Goal: Communication & Community: Answer question/provide support

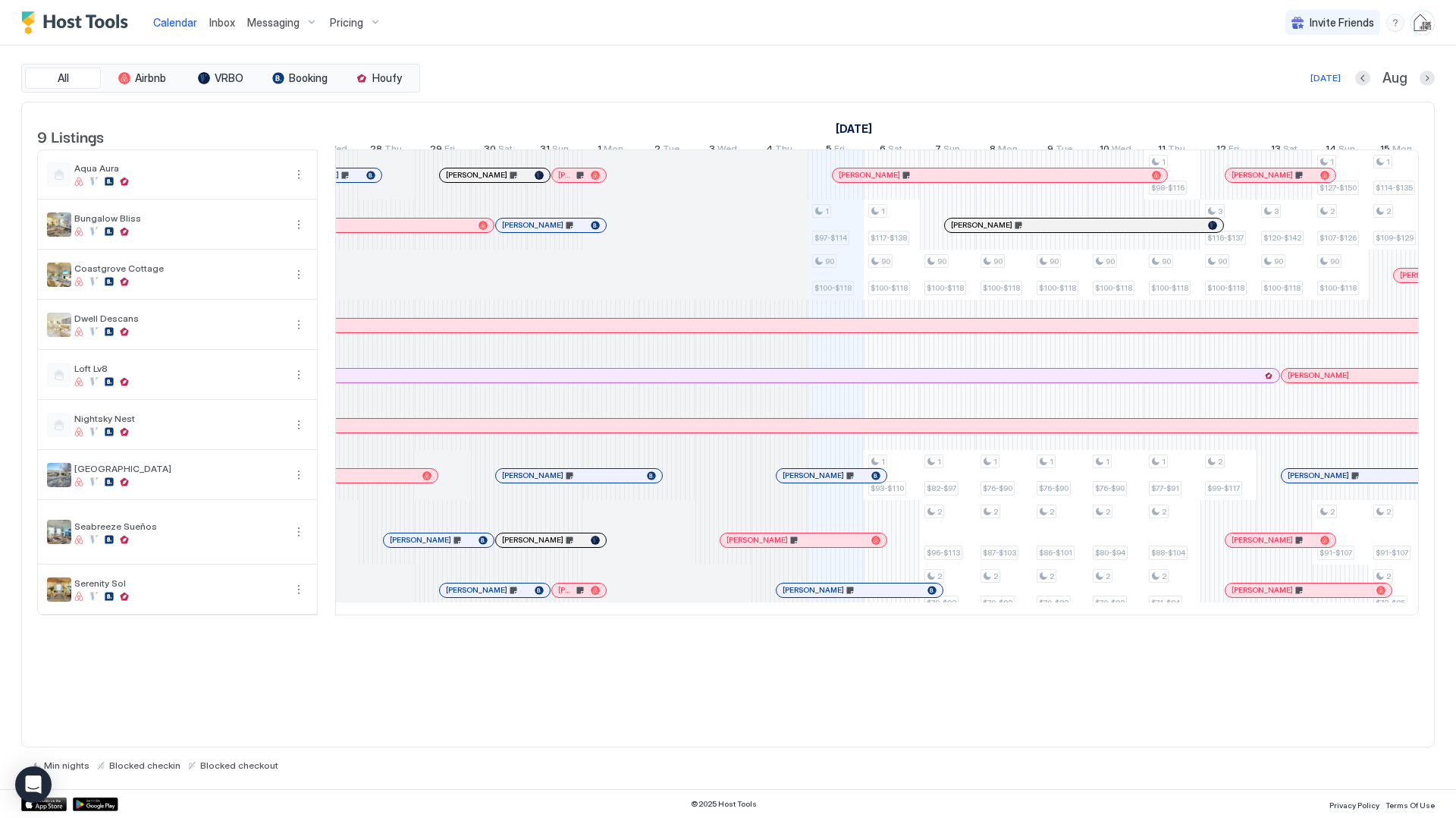
click at [522, 180] on div "[PERSON_NAME]" at bounding box center [486, 174] width 82 height 10
click at [522, 190] on div at bounding box center [728, 409] width 1456 height 818
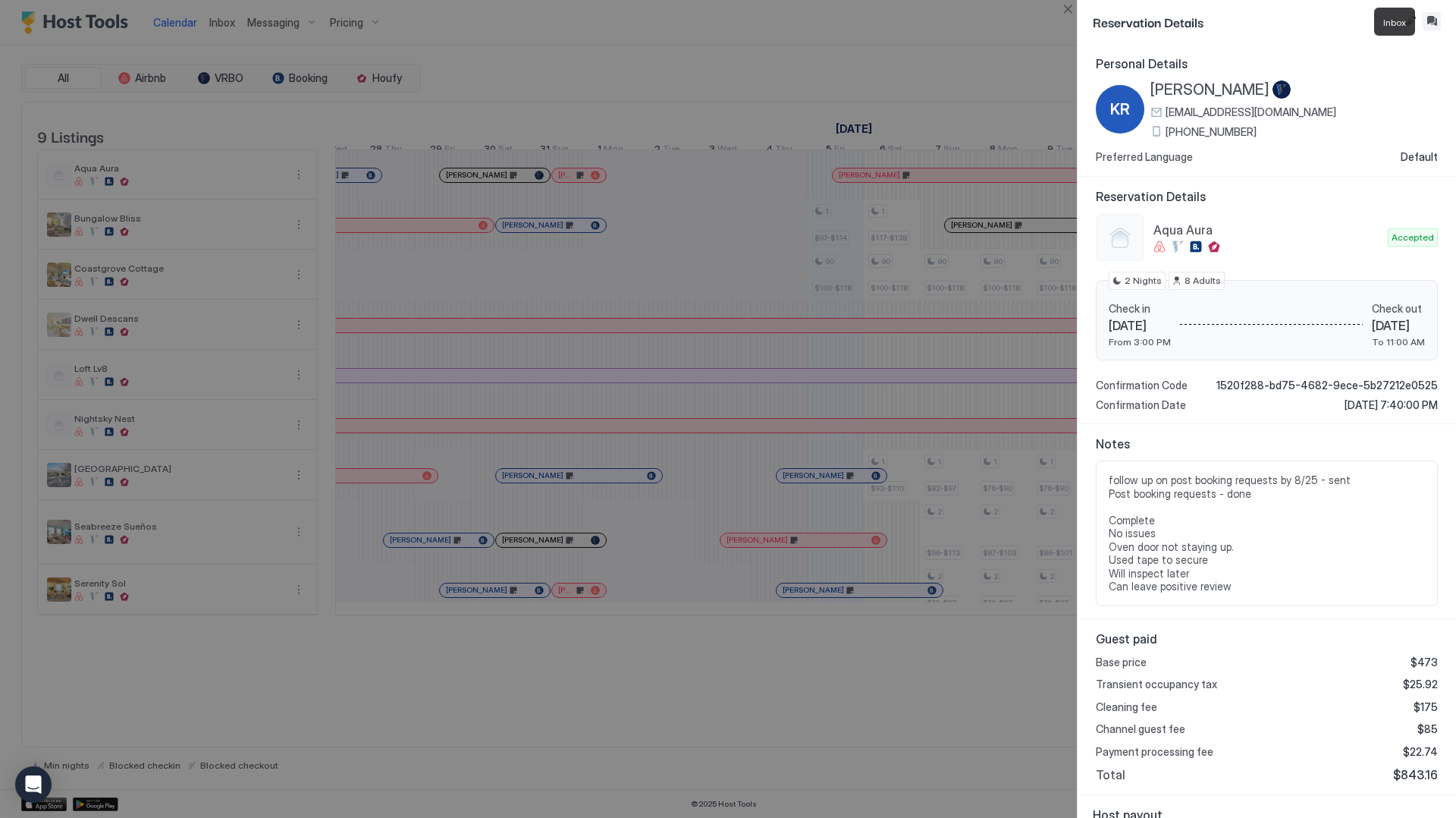
click at [1434, 26] on button "Inbox" at bounding box center [1431, 21] width 18 height 18
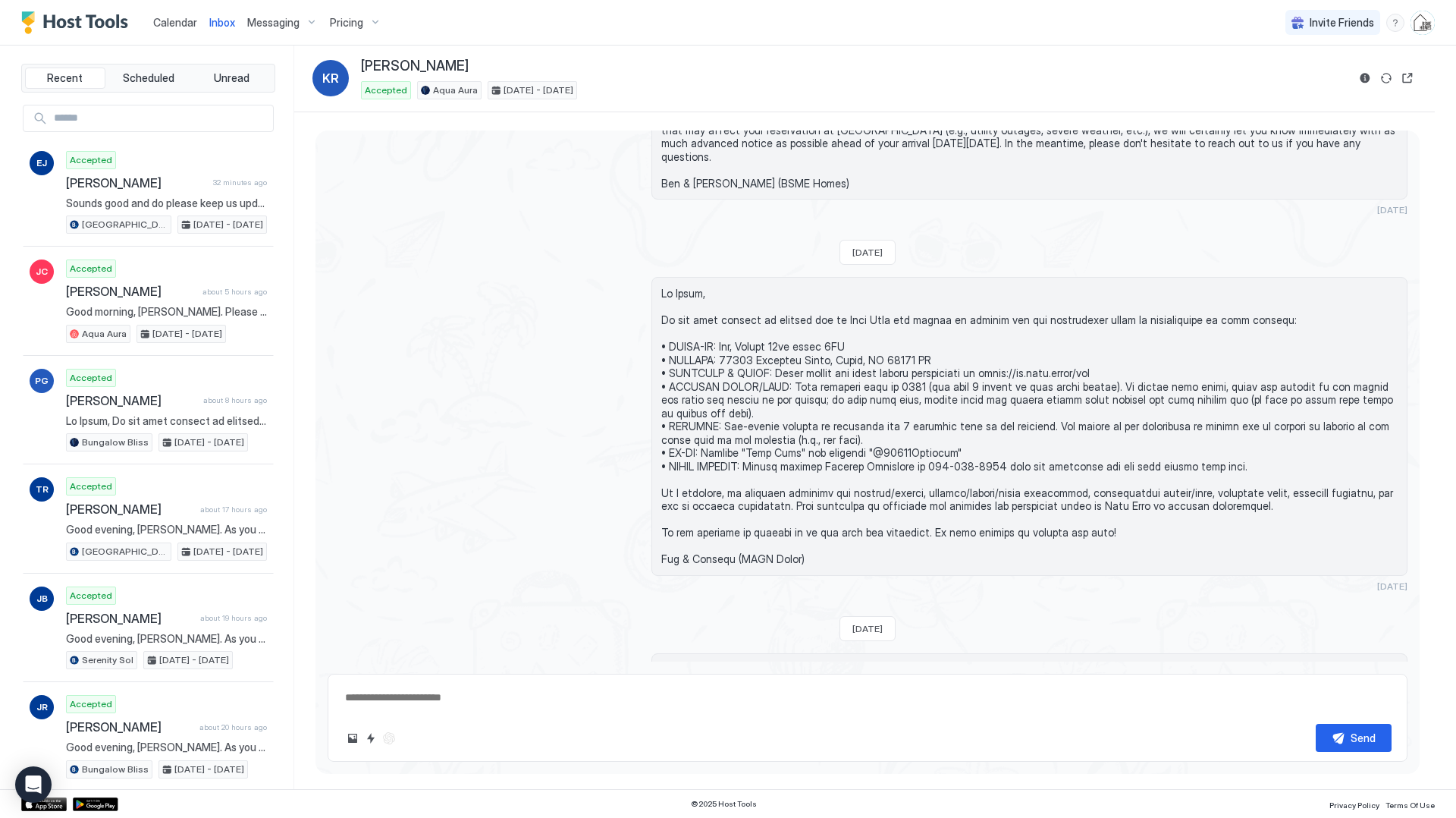
scroll to position [740, 0]
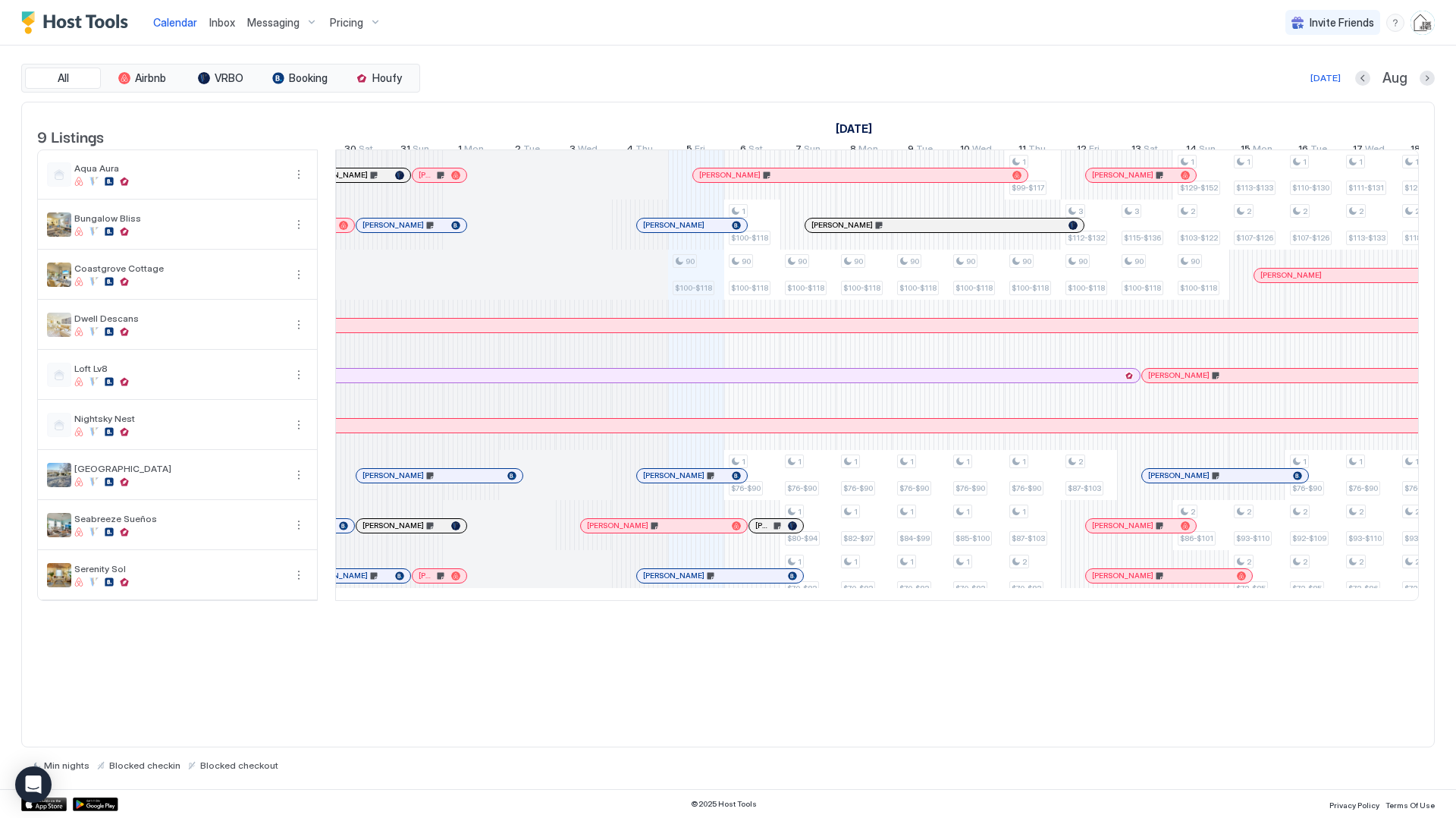
scroll to position [0, 202]
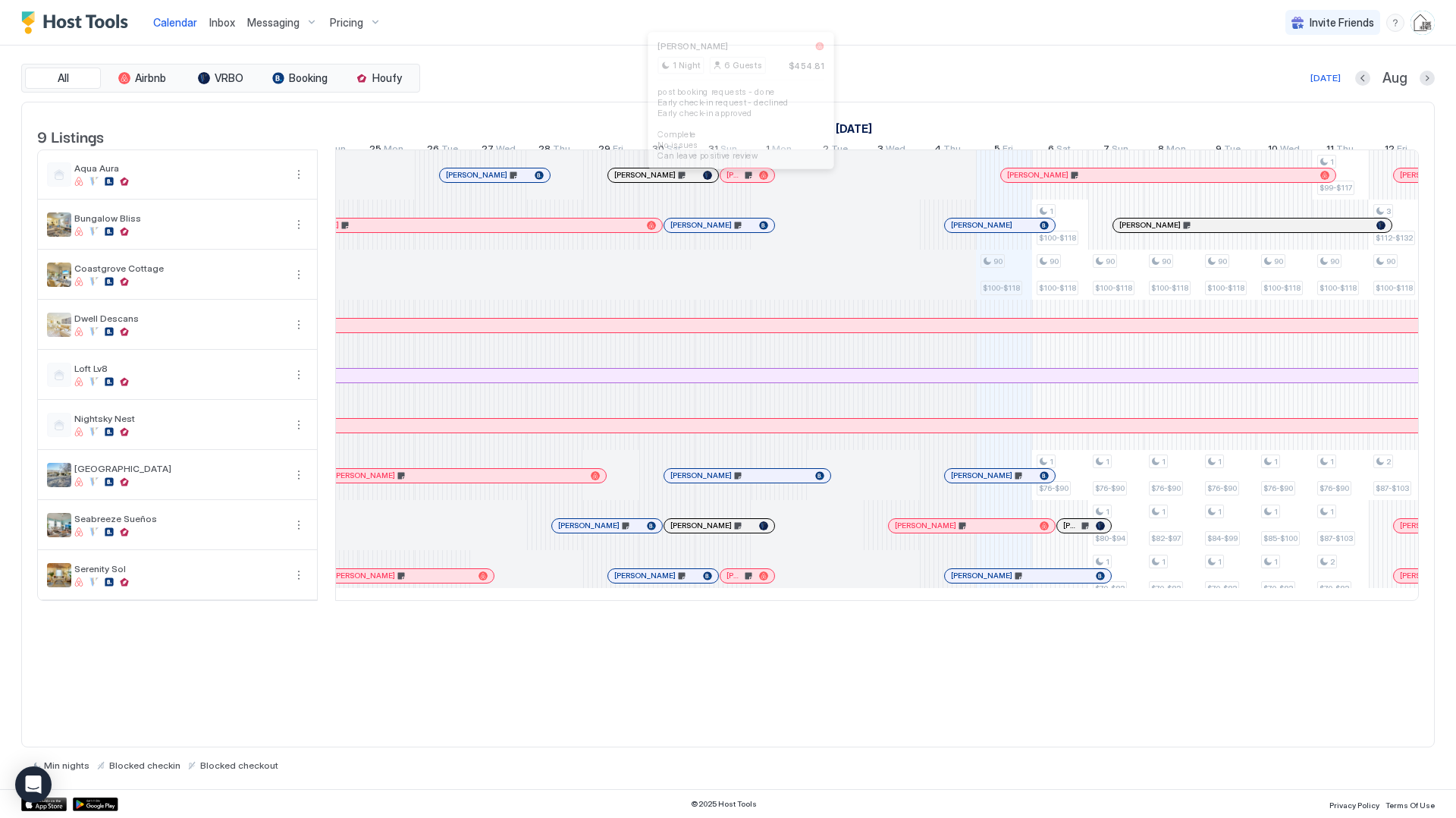
click at [735, 182] on div at bounding box center [735, 174] width 12 height 12
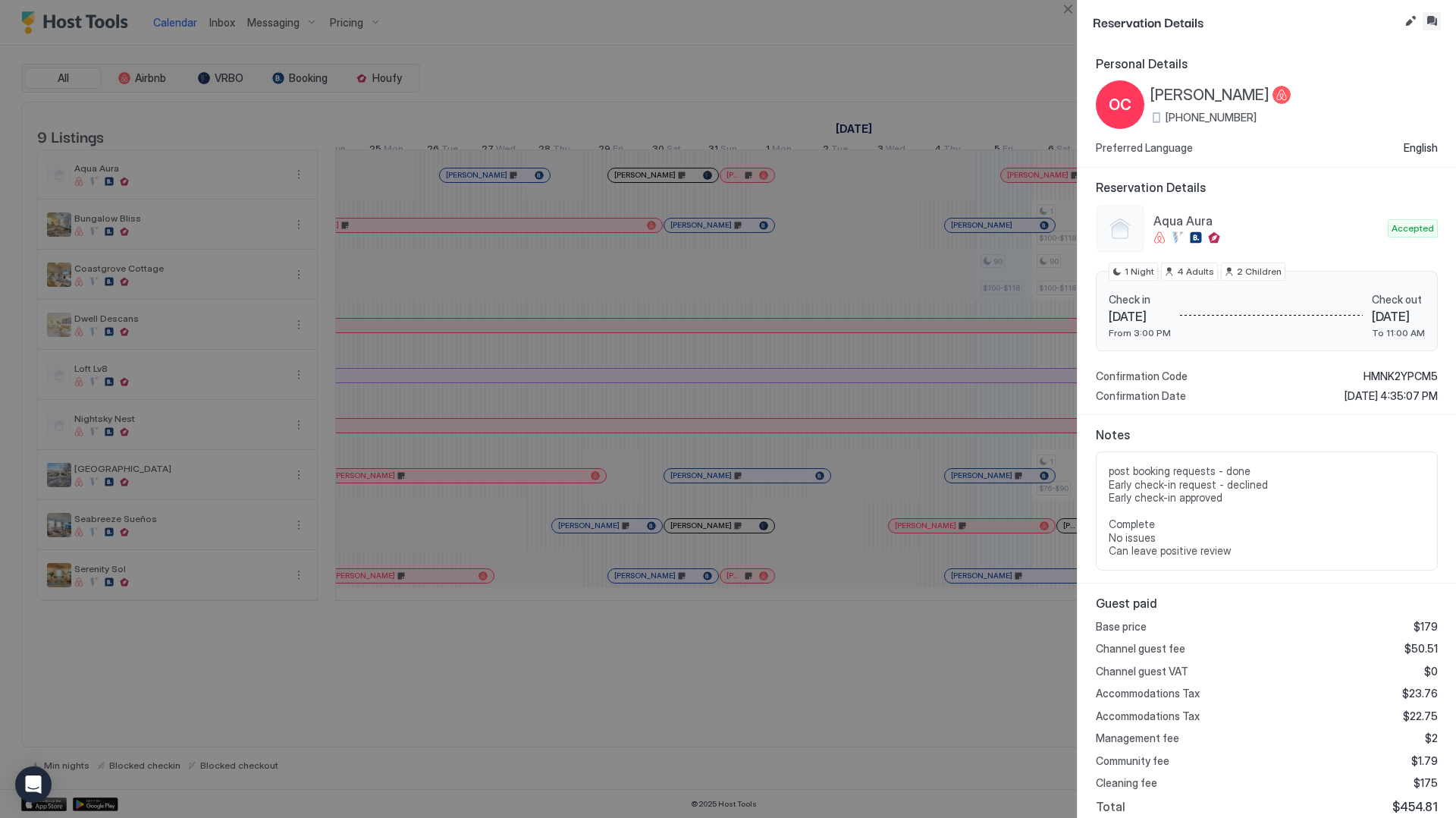
click at [1430, 21] on button "Inbox" at bounding box center [1431, 21] width 18 height 18
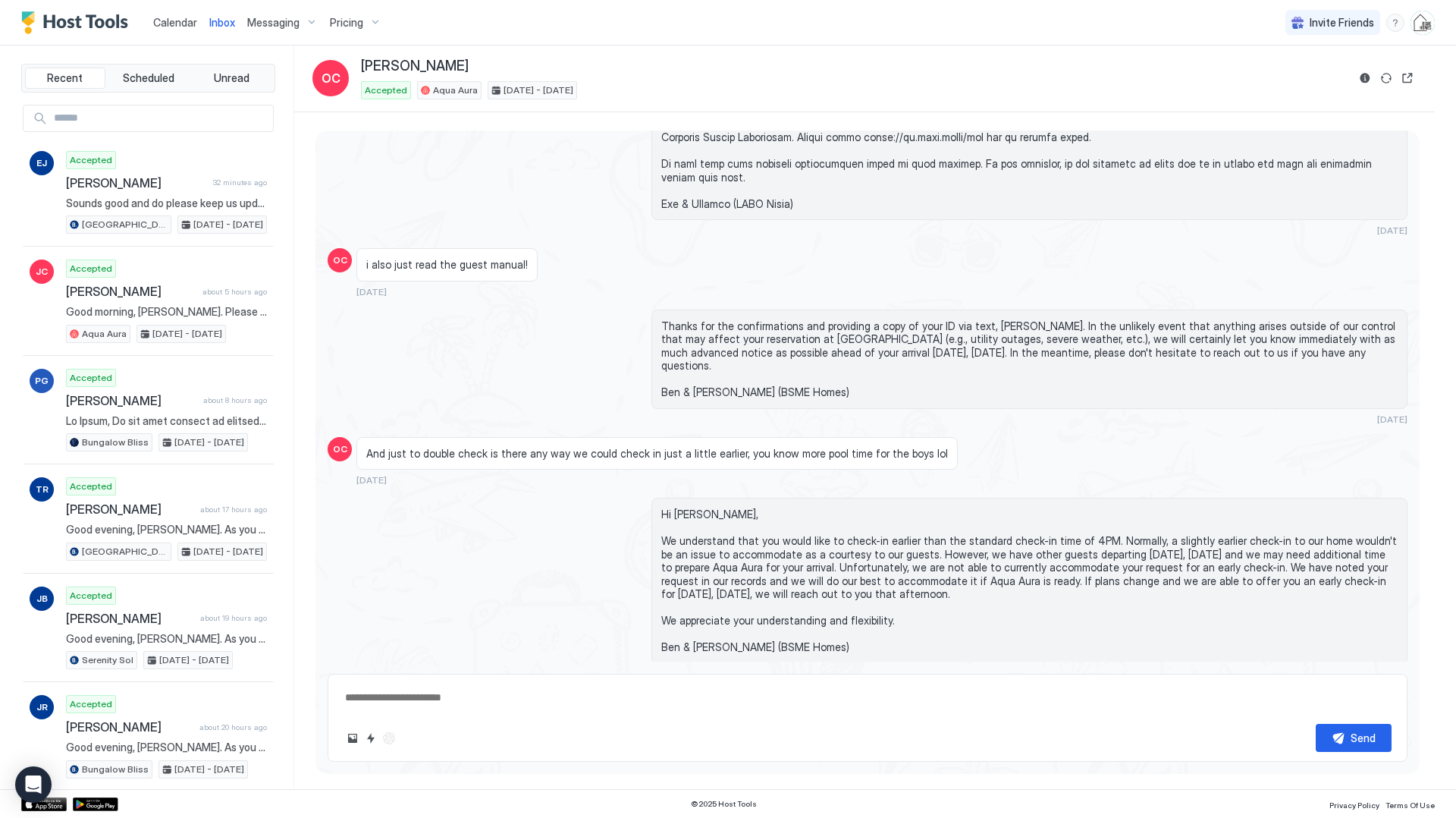
scroll to position [1614, 0]
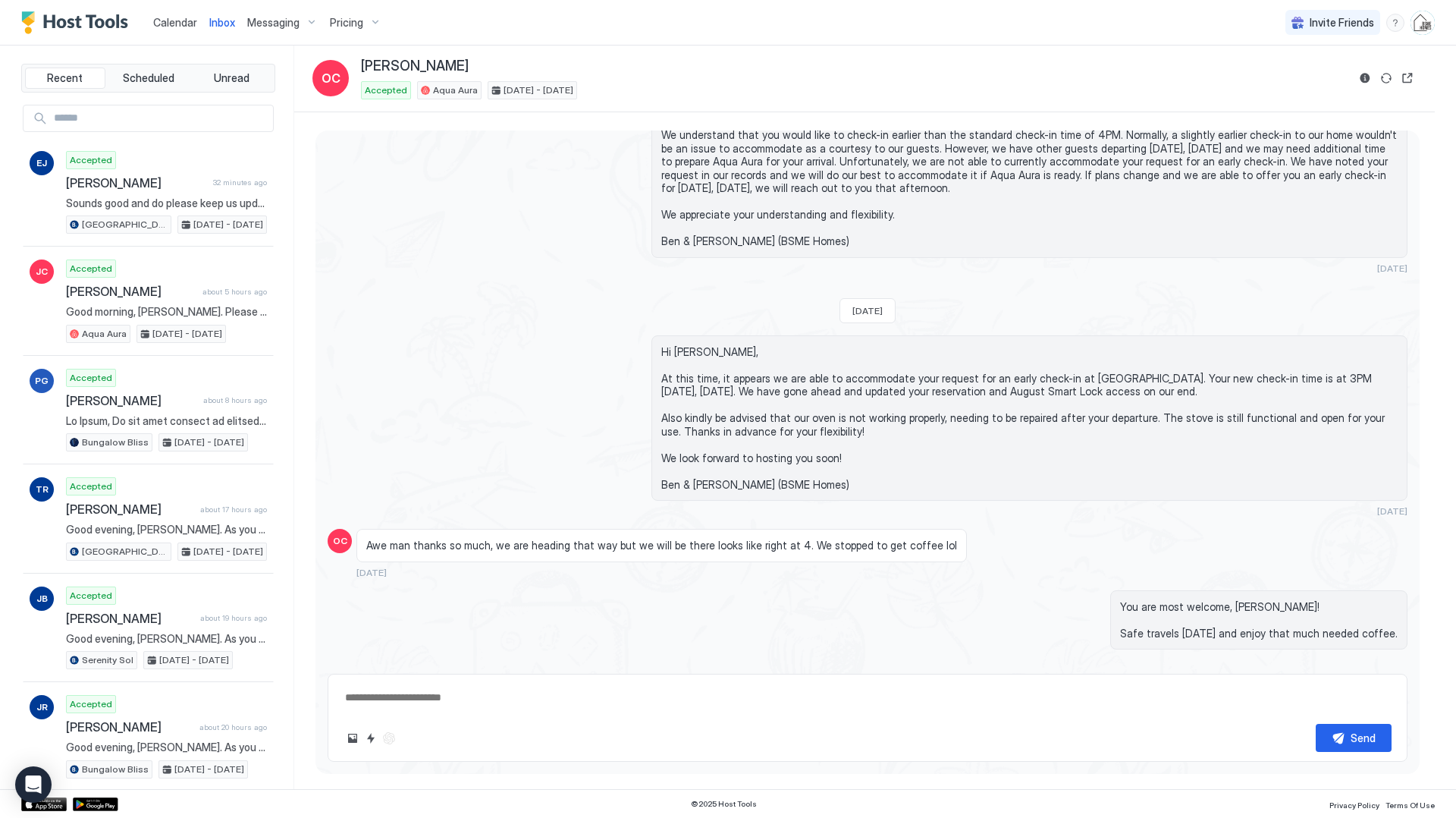
click at [152, 113] on input "Input Field" at bounding box center [161, 118] width 226 height 26
type input "*"
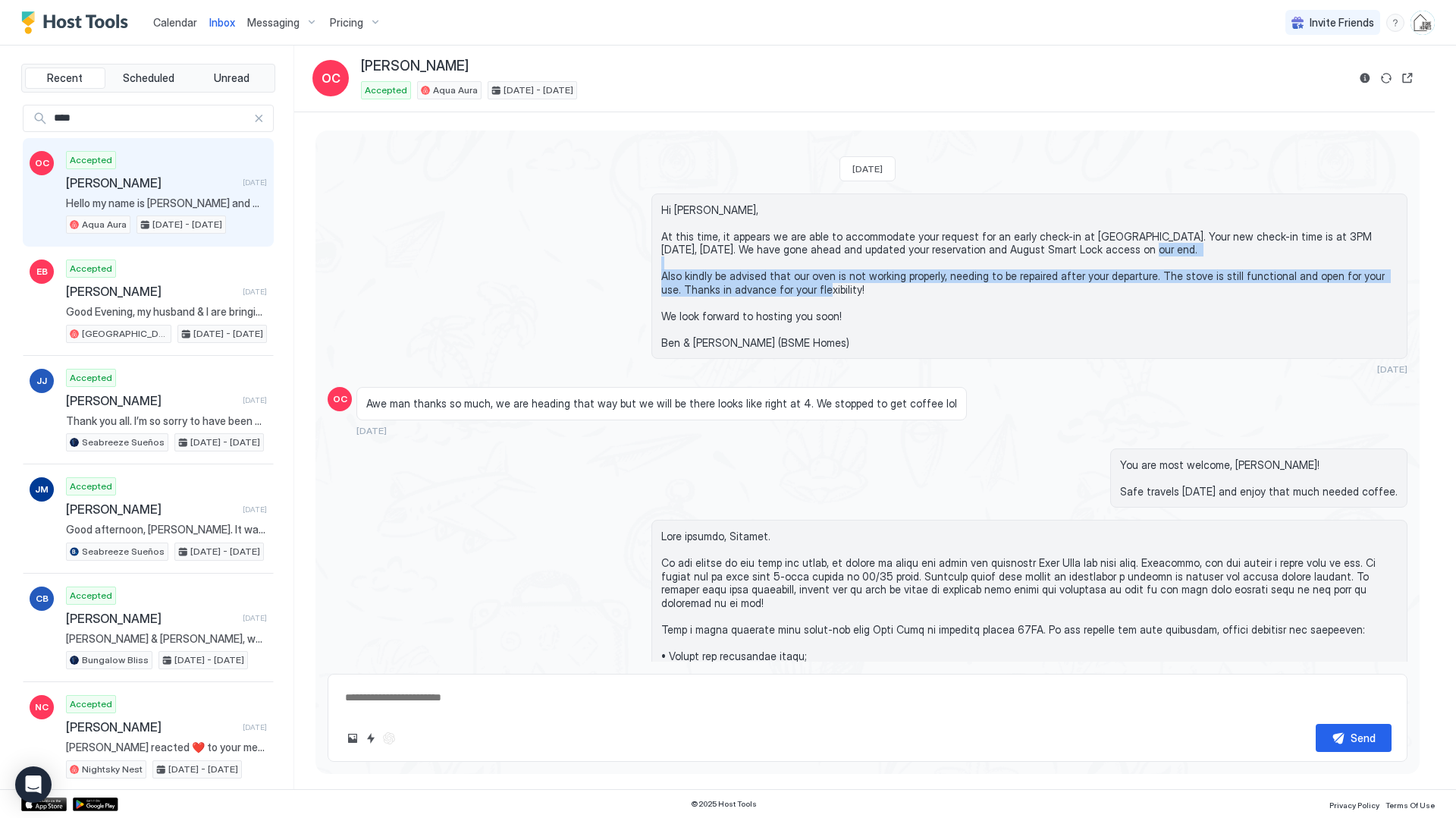
drag, startPoint x: 838, startPoint y: 245, endPoint x: 666, endPoint y: 214, distance: 174.8
click at [666, 215] on span "Hi [PERSON_NAME], At this time, it appears we are able to accommodate your requ…" at bounding box center [1030, 276] width 736 height 146
copy span "Also kindly be advised that our oven is not working properly, needing to be rep…"
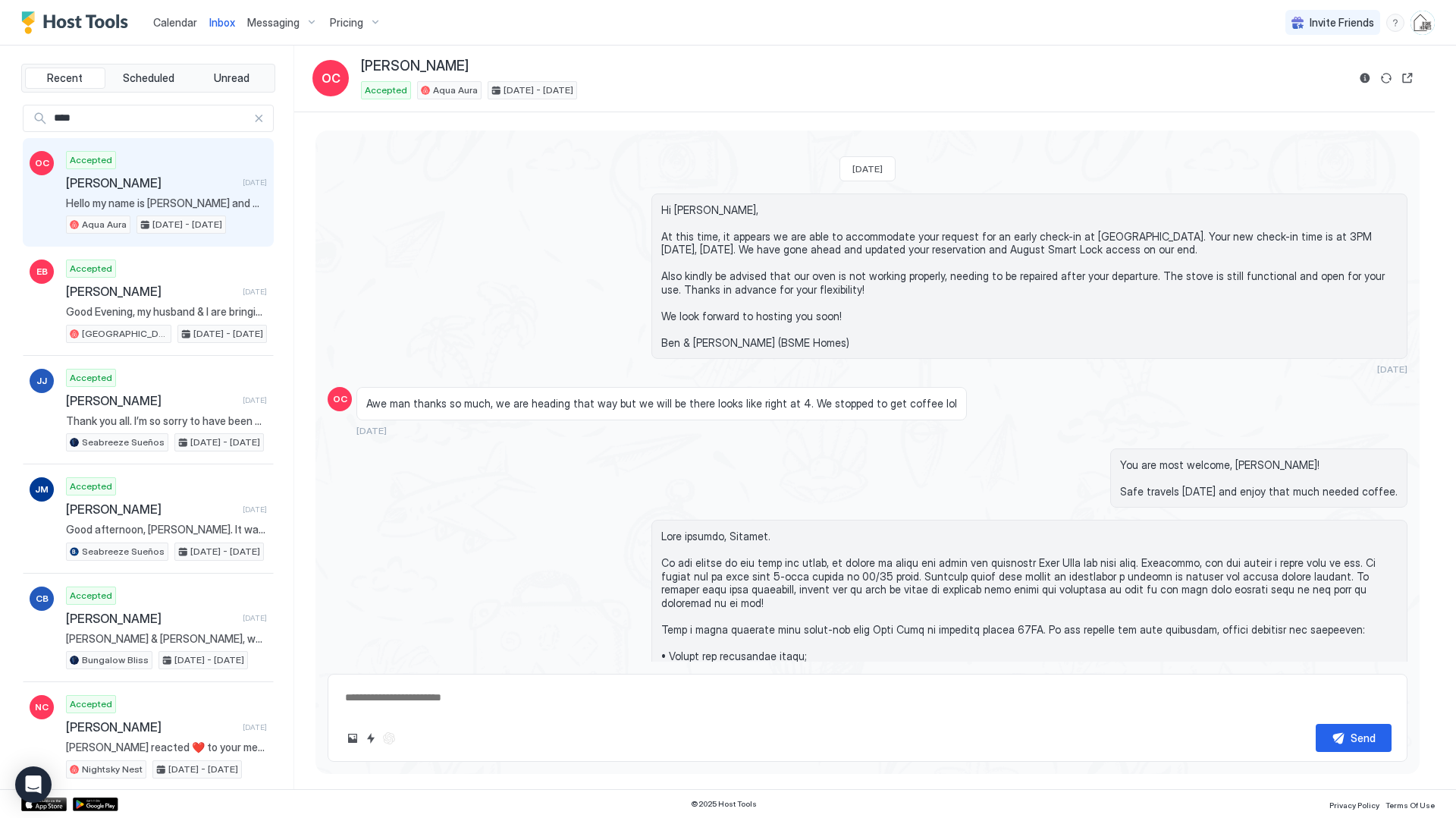
click at [138, 111] on input "****" at bounding box center [150, 118] width 206 height 26
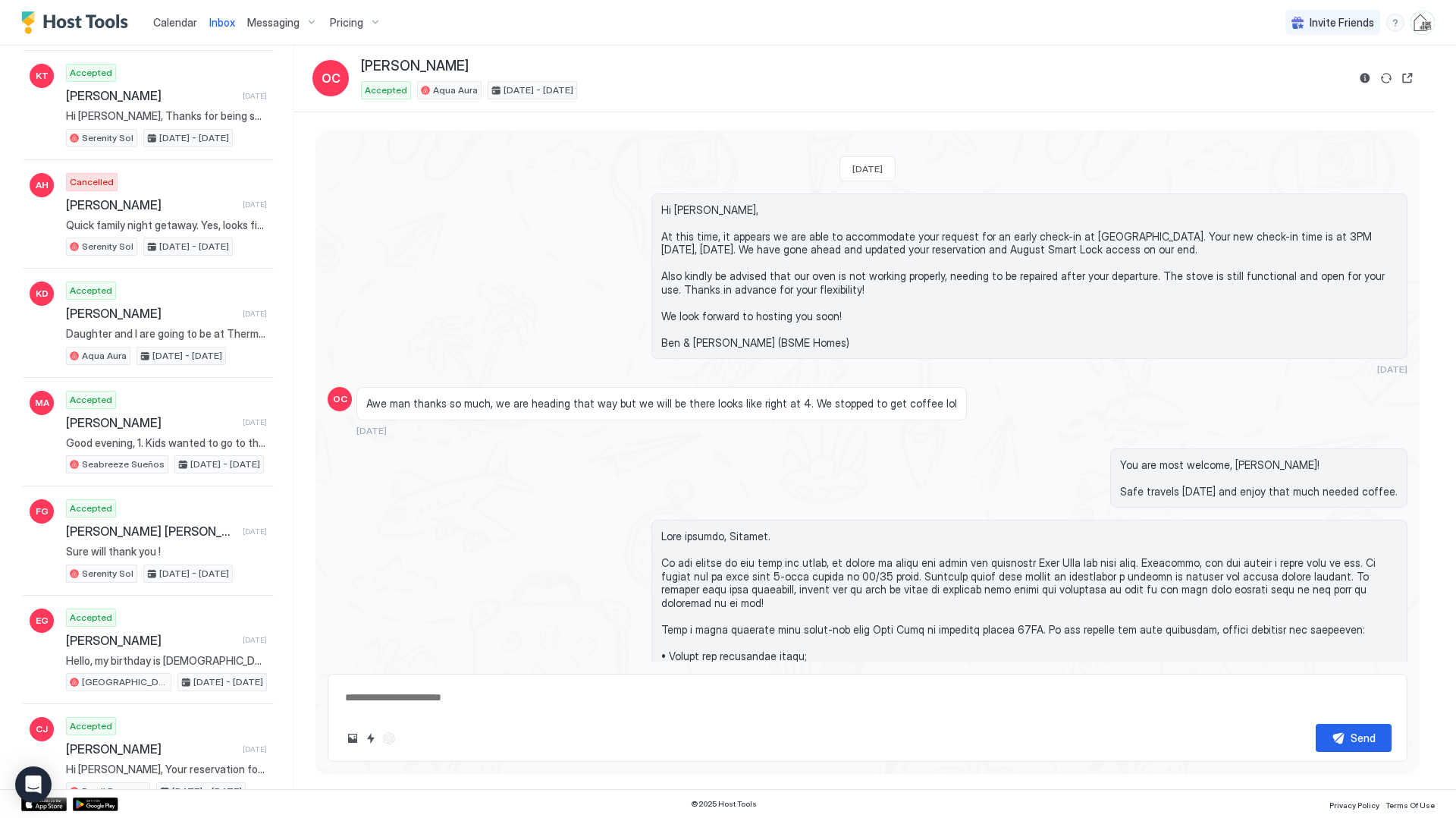
scroll to position [2625, 0]
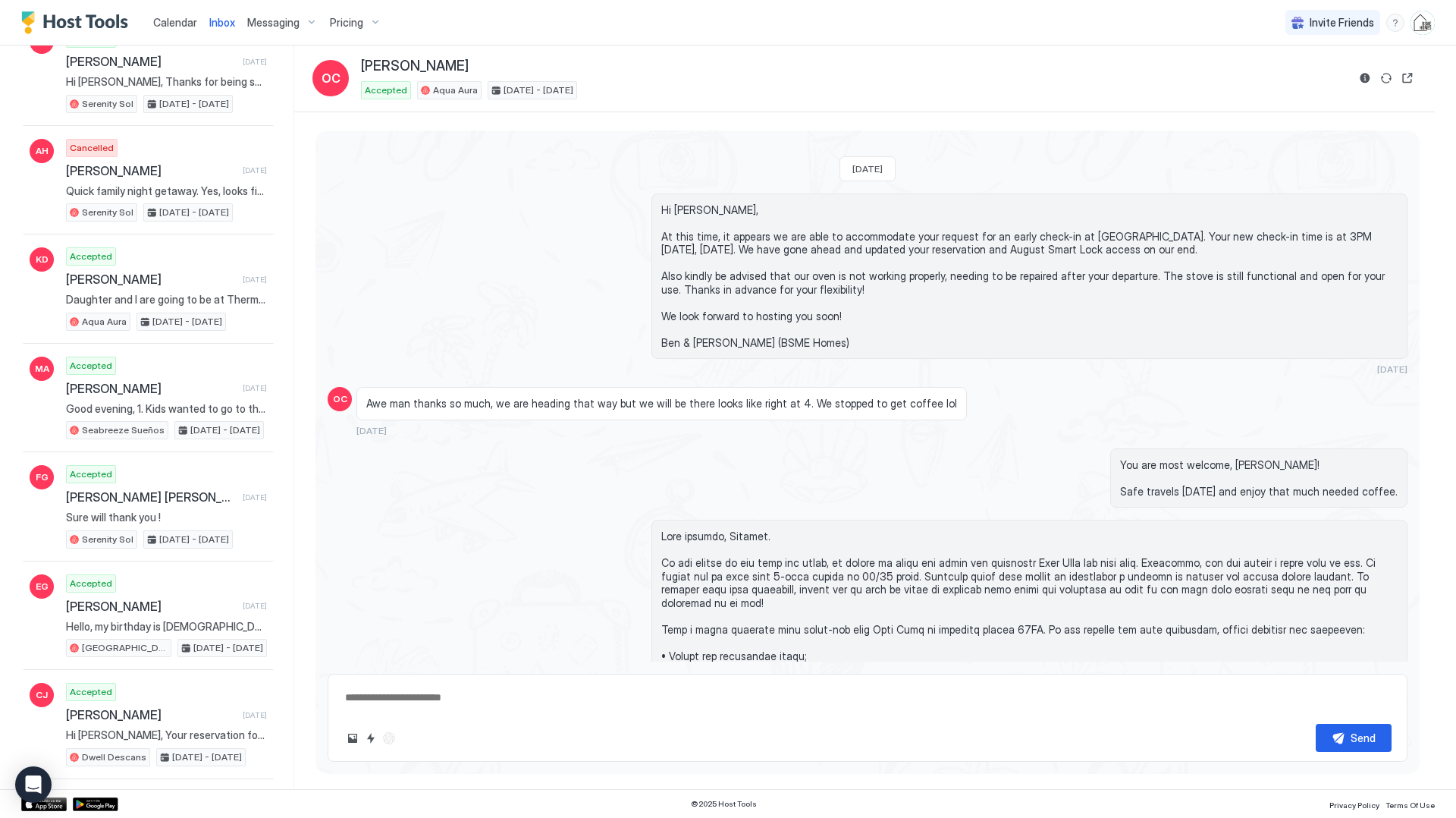
type input "***"
click at [170, 26] on span "Calendar" at bounding box center [174, 22] width 44 height 13
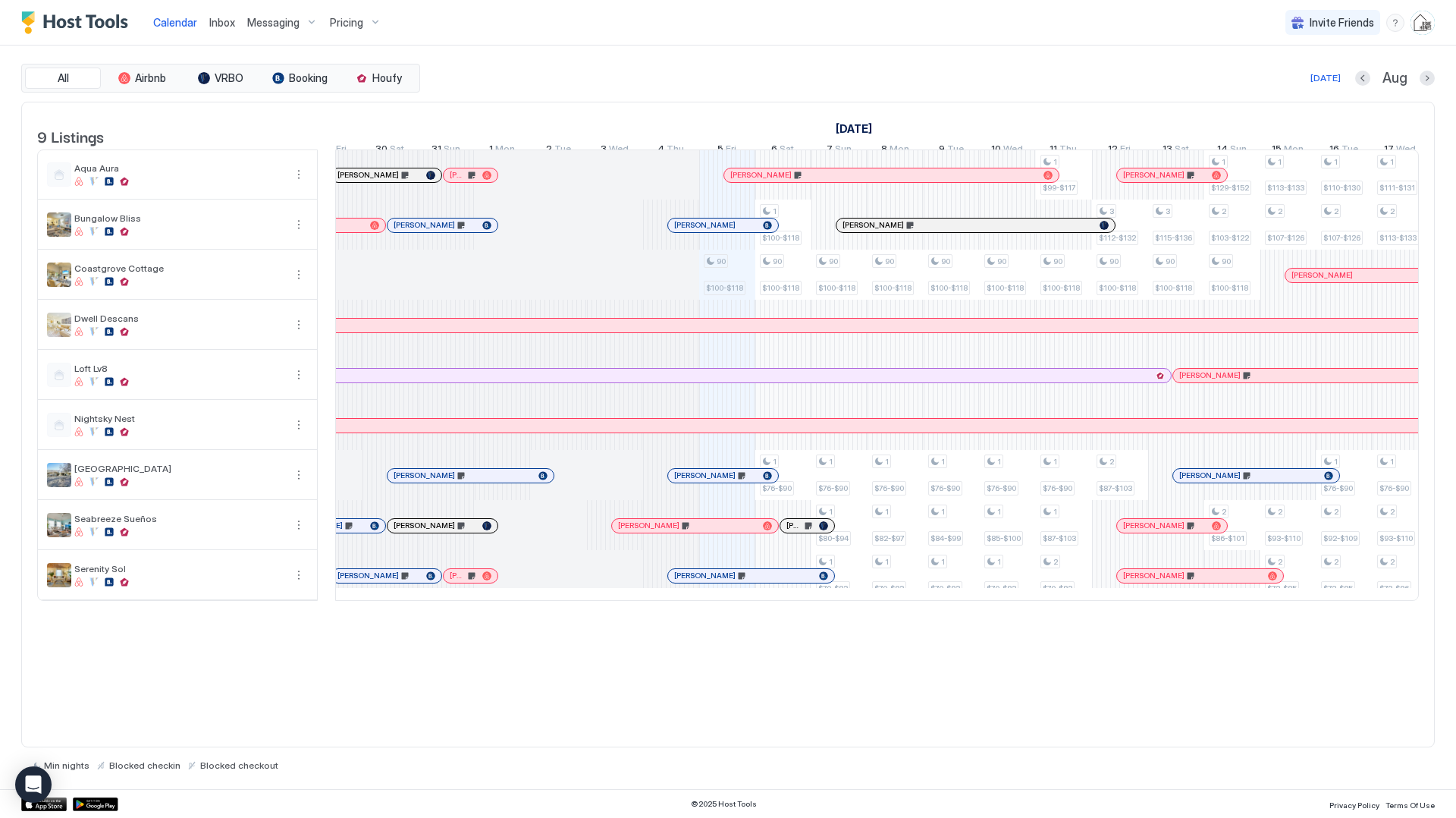
scroll to position [0, 359]
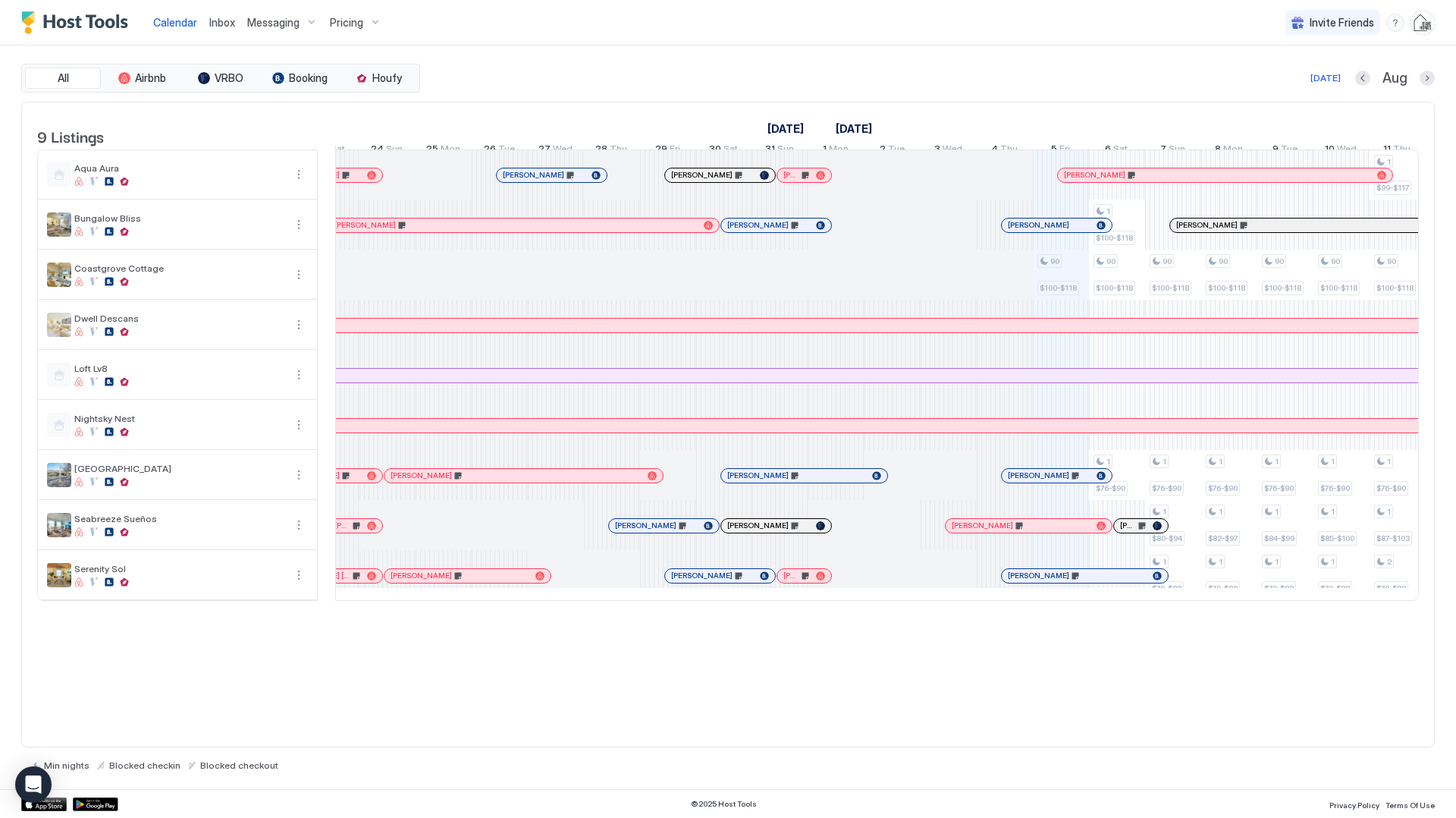
click at [532, 182] on div at bounding box center [532, 174] width 12 height 12
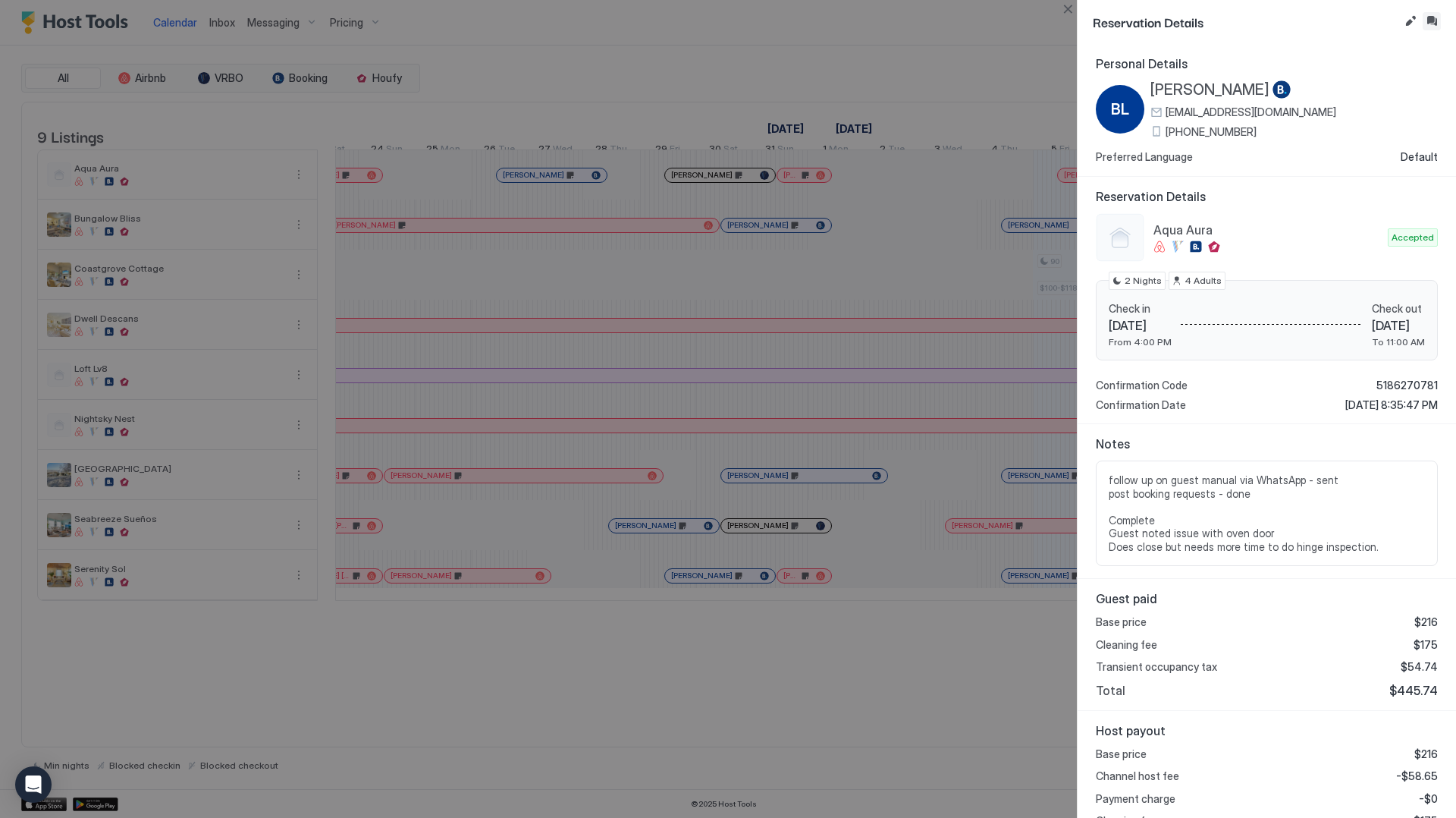
click at [1432, 23] on button "Inbox" at bounding box center [1431, 21] width 18 height 18
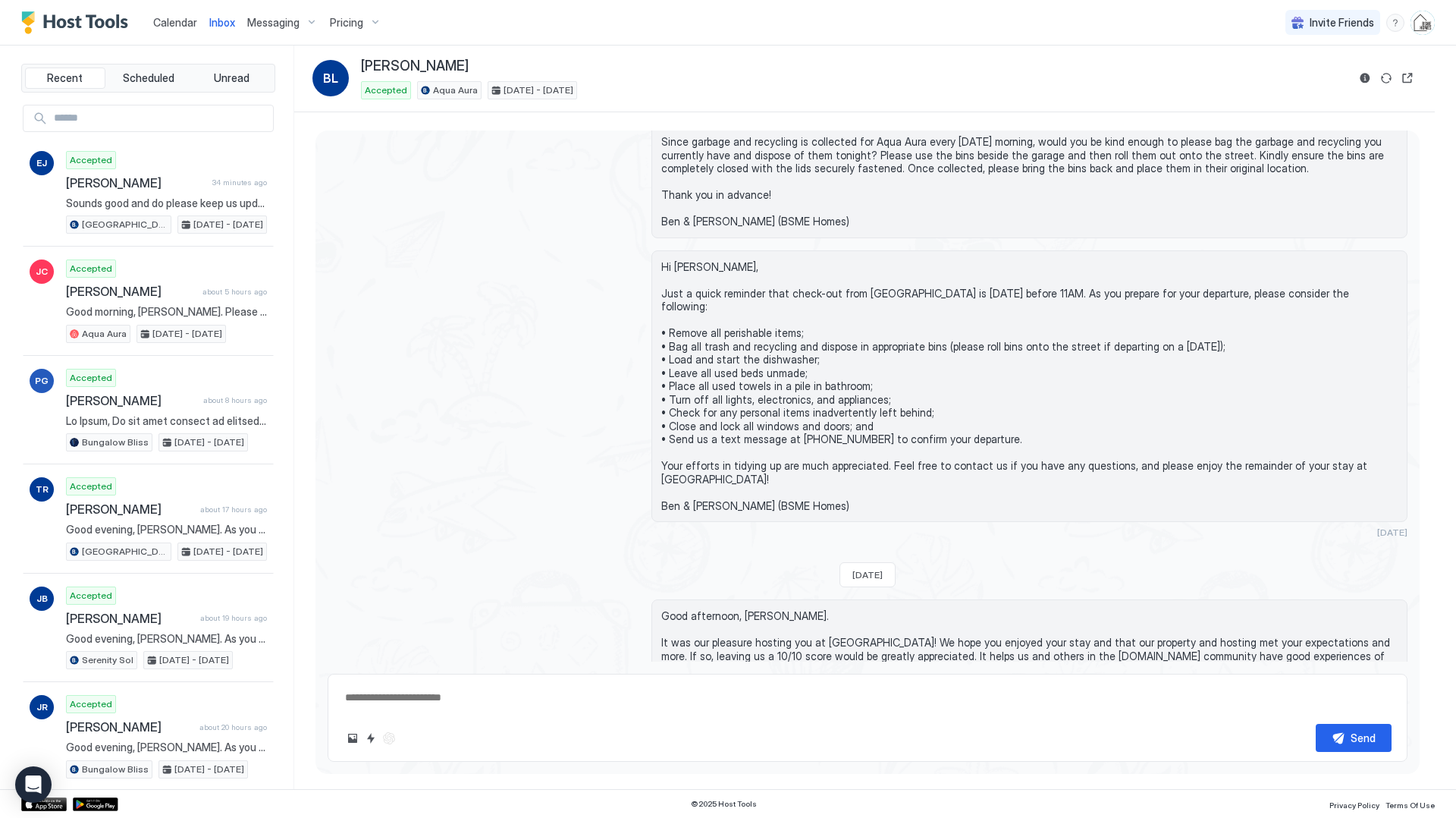
click at [178, 30] on div "Calendar" at bounding box center [175, 22] width 56 height 28
click at [174, 21] on span "Calendar" at bounding box center [174, 22] width 44 height 13
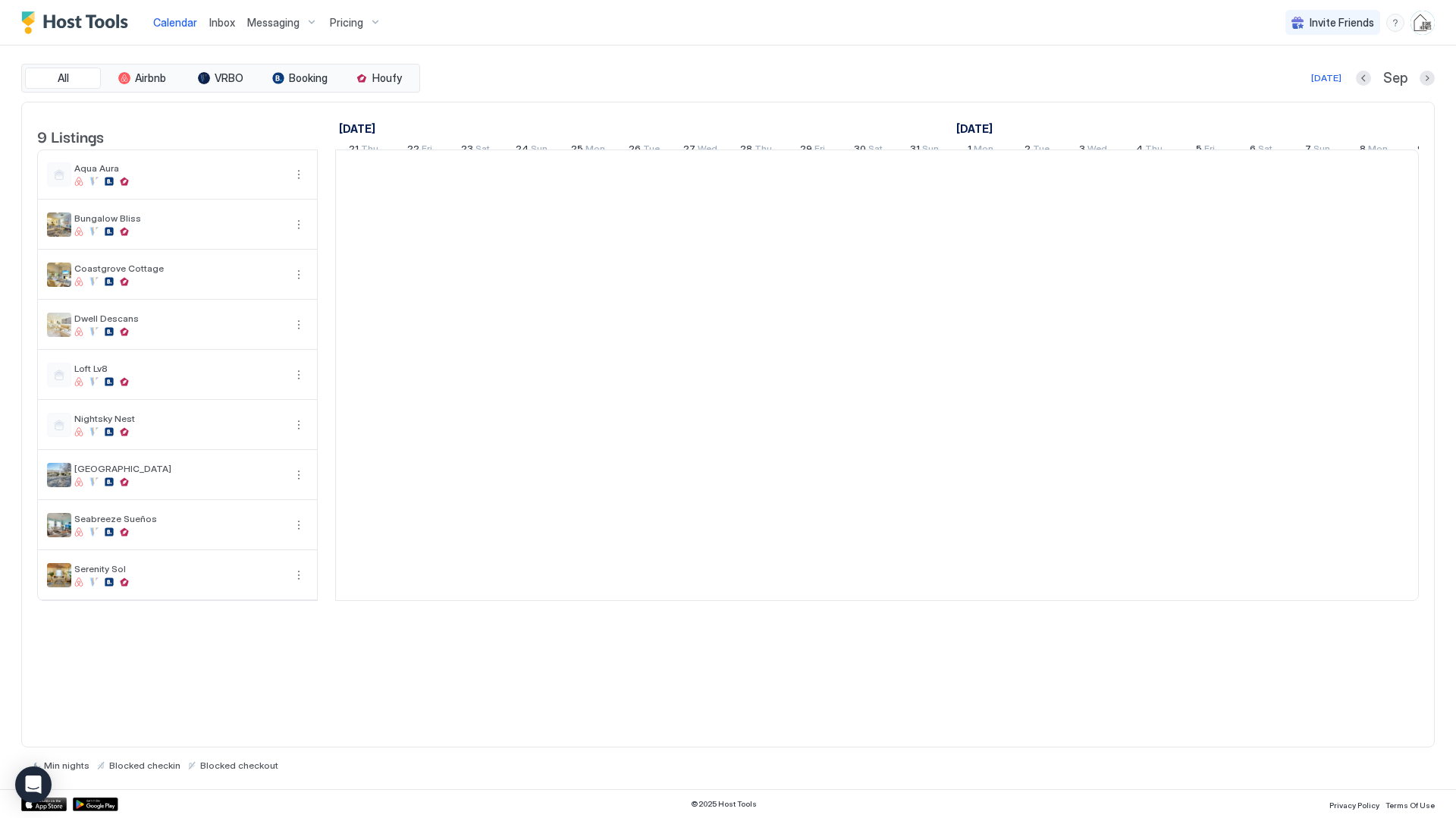
scroll to position [0, 842]
click at [1322, 79] on div "[DATE]" at bounding box center [1326, 78] width 30 height 14
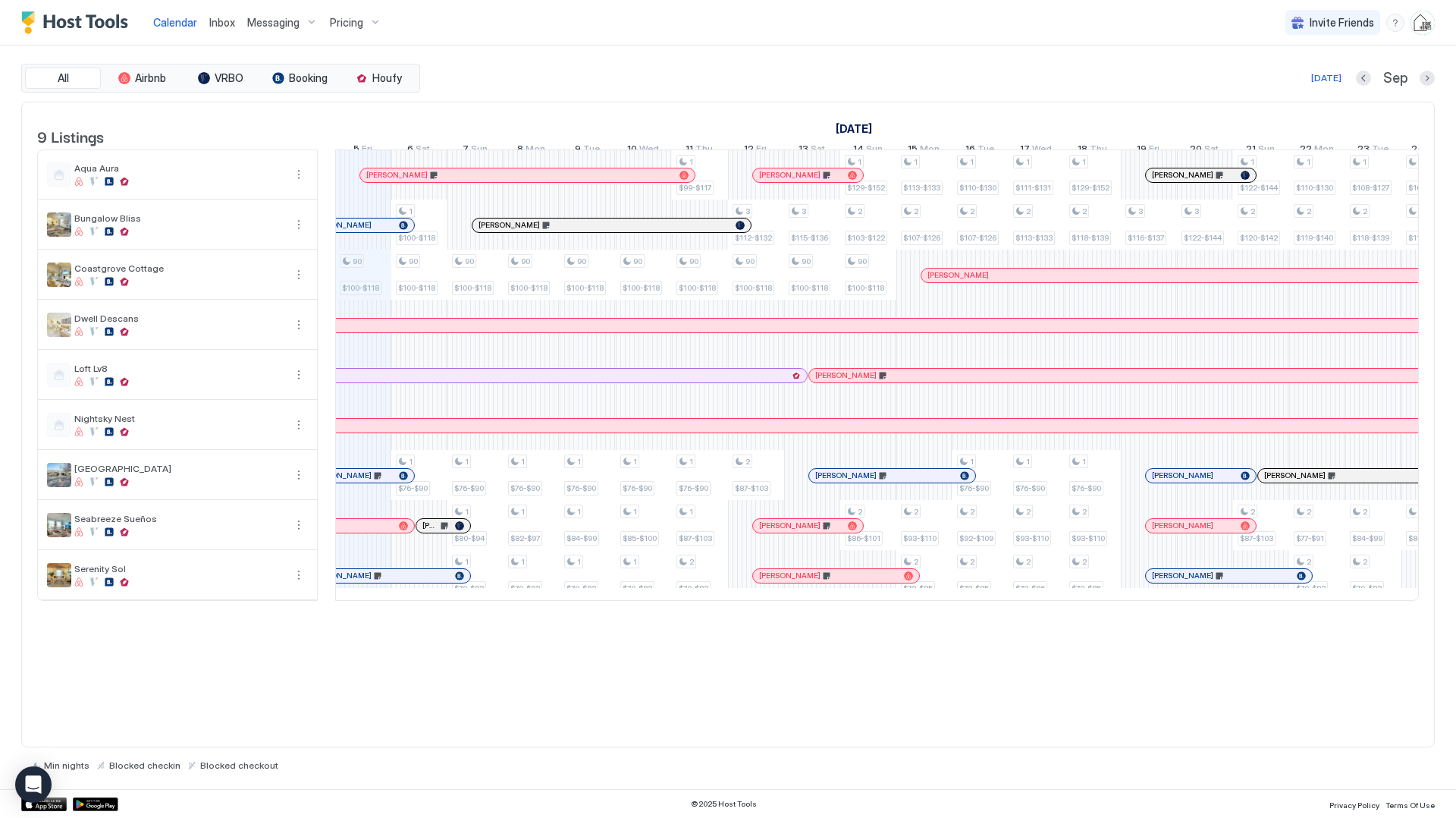
click at [453, 182] on div "[PERSON_NAME]" at bounding box center [527, 174] width 334 height 14
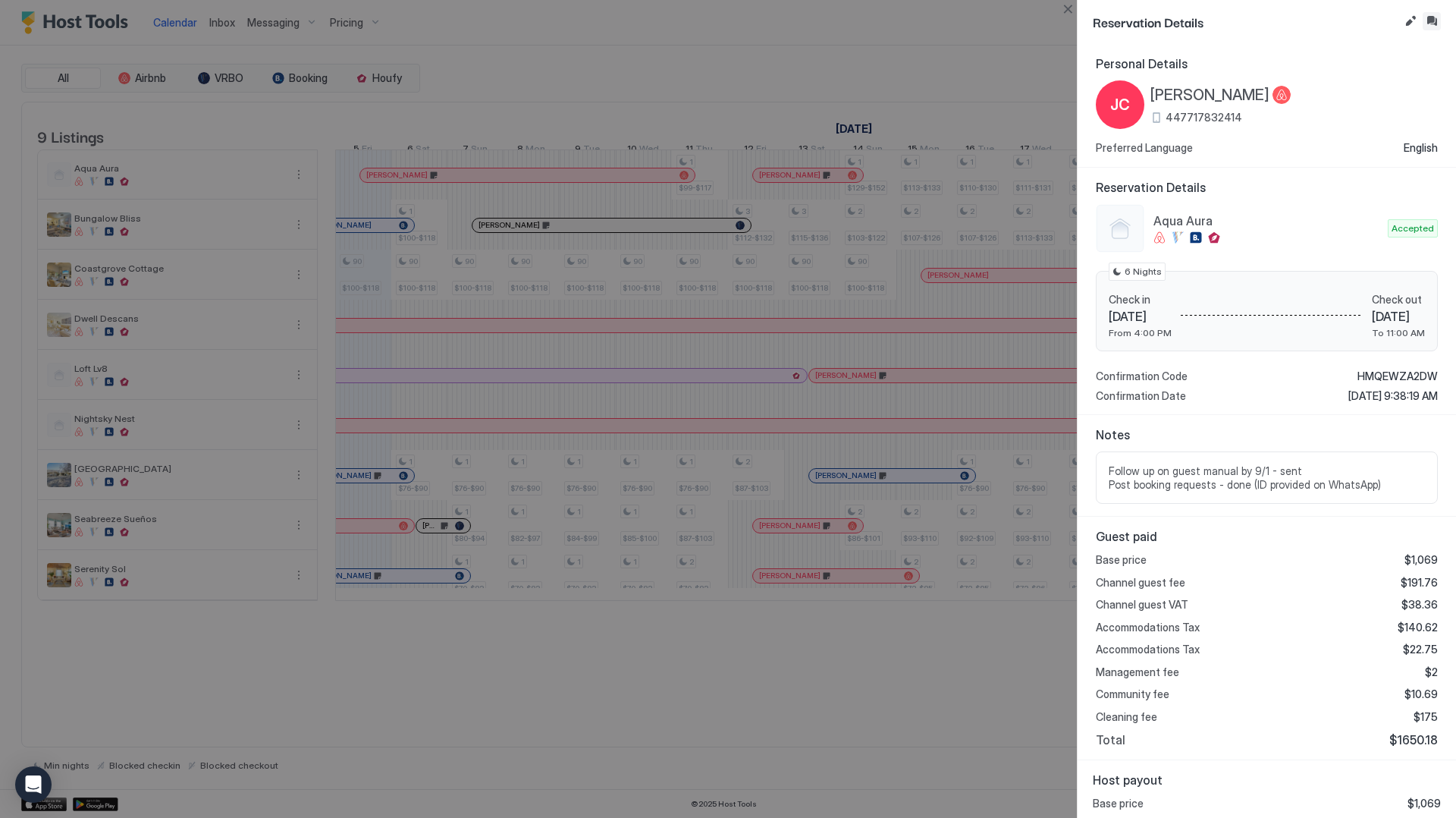
click at [1432, 26] on button "Inbox" at bounding box center [1431, 21] width 18 height 18
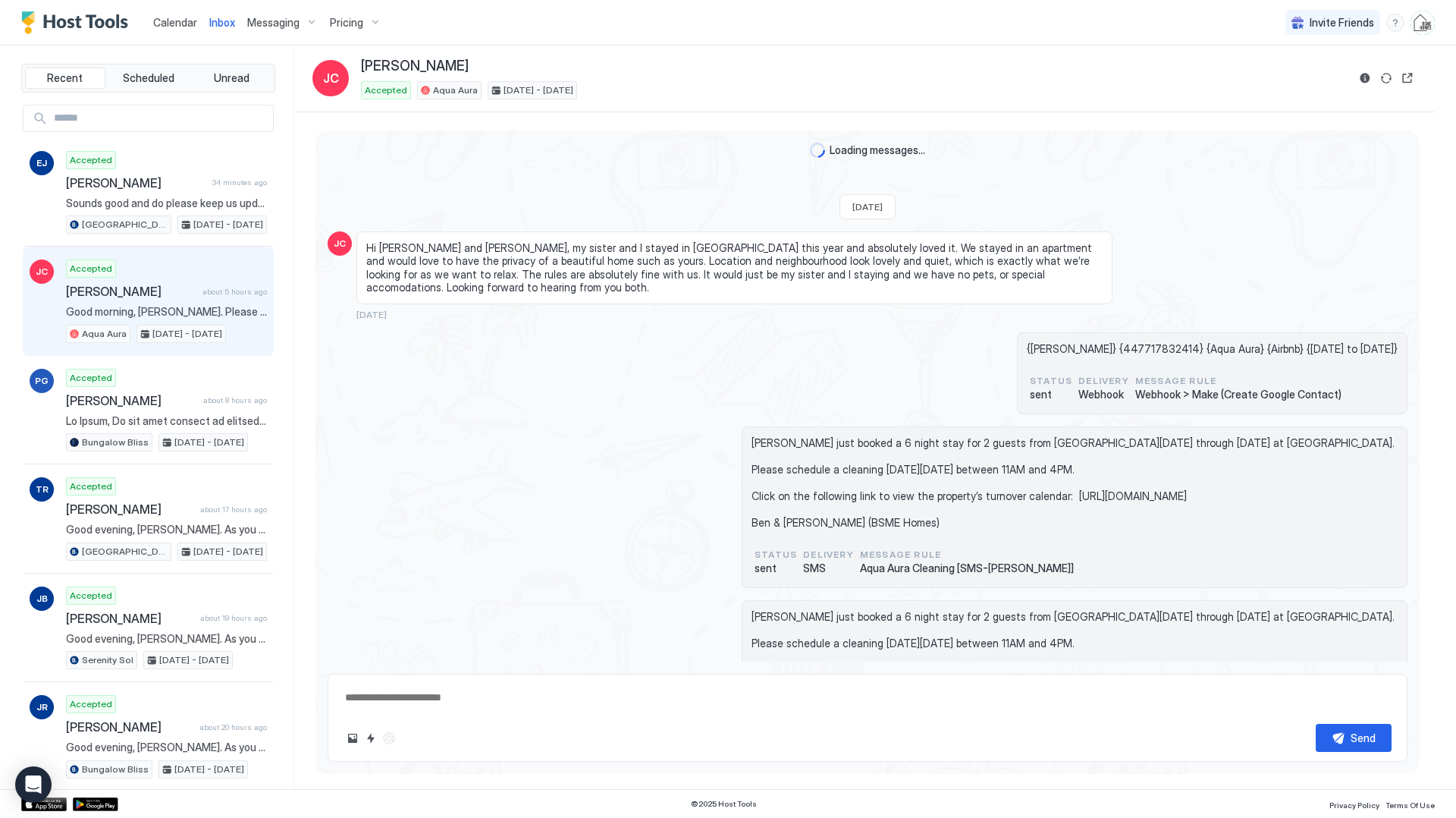
scroll to position [1858, 0]
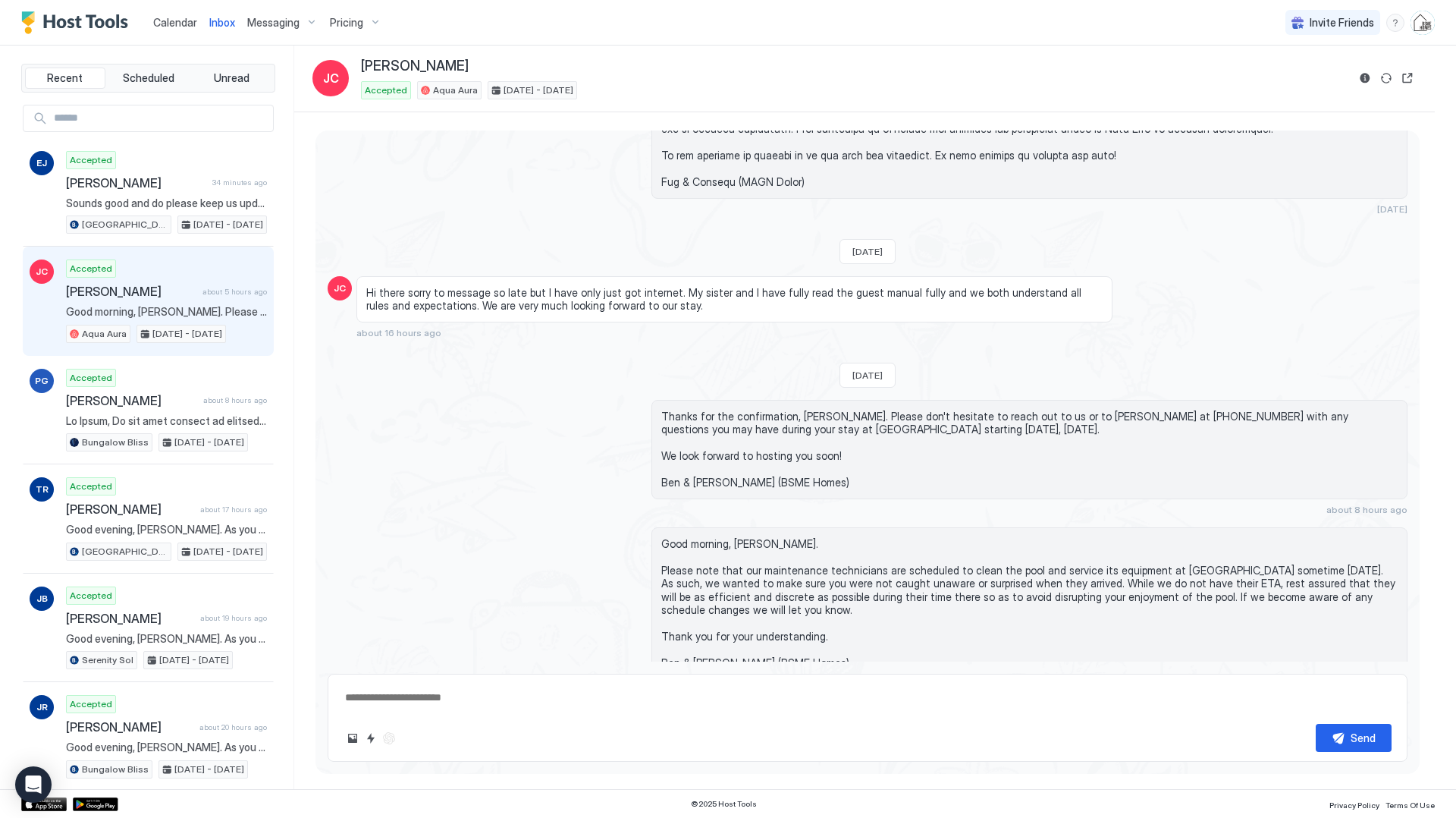
click at [674, 692] on textarea at bounding box center [867, 697] width 1048 height 28
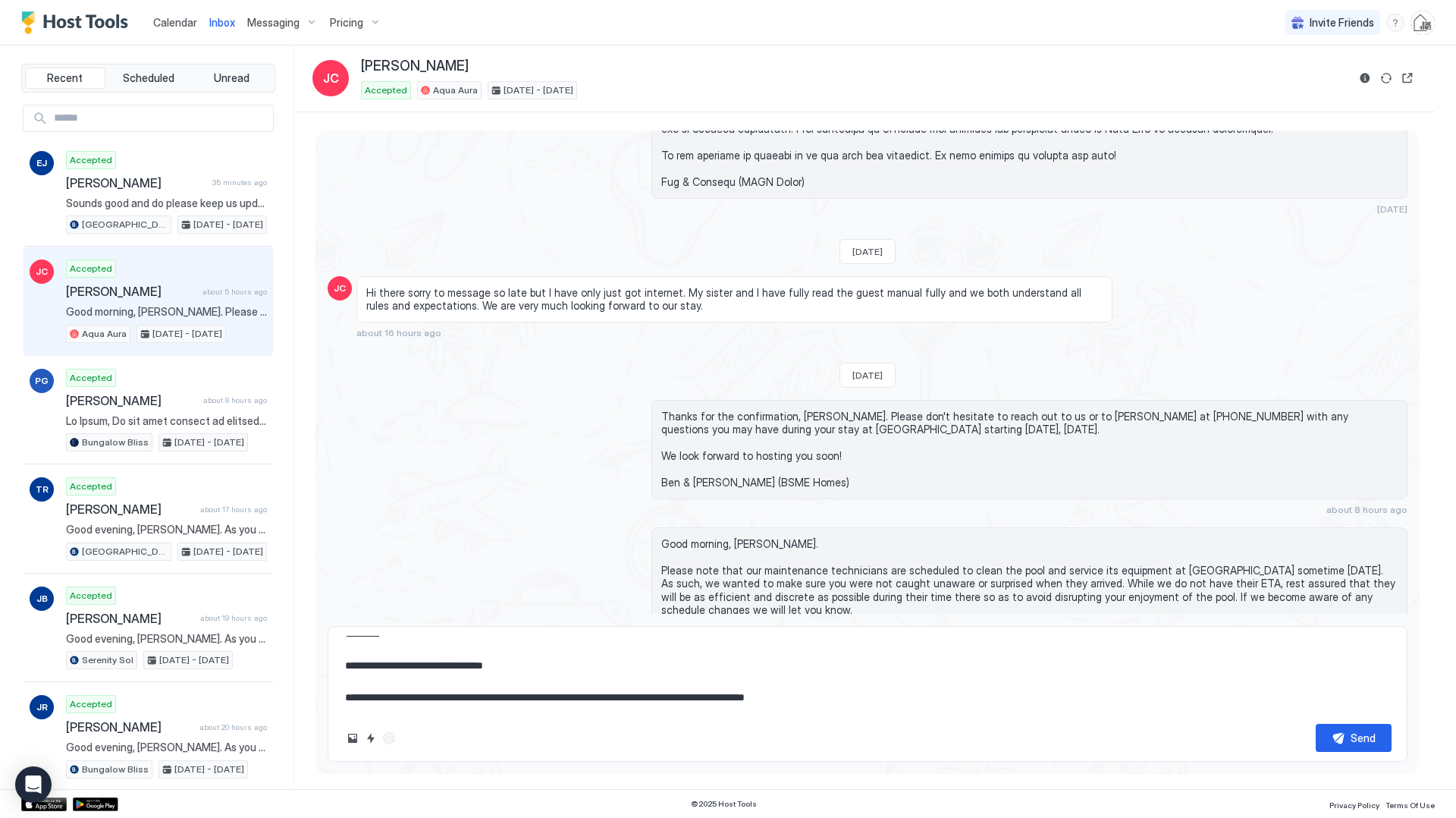
scroll to position [40, 0]
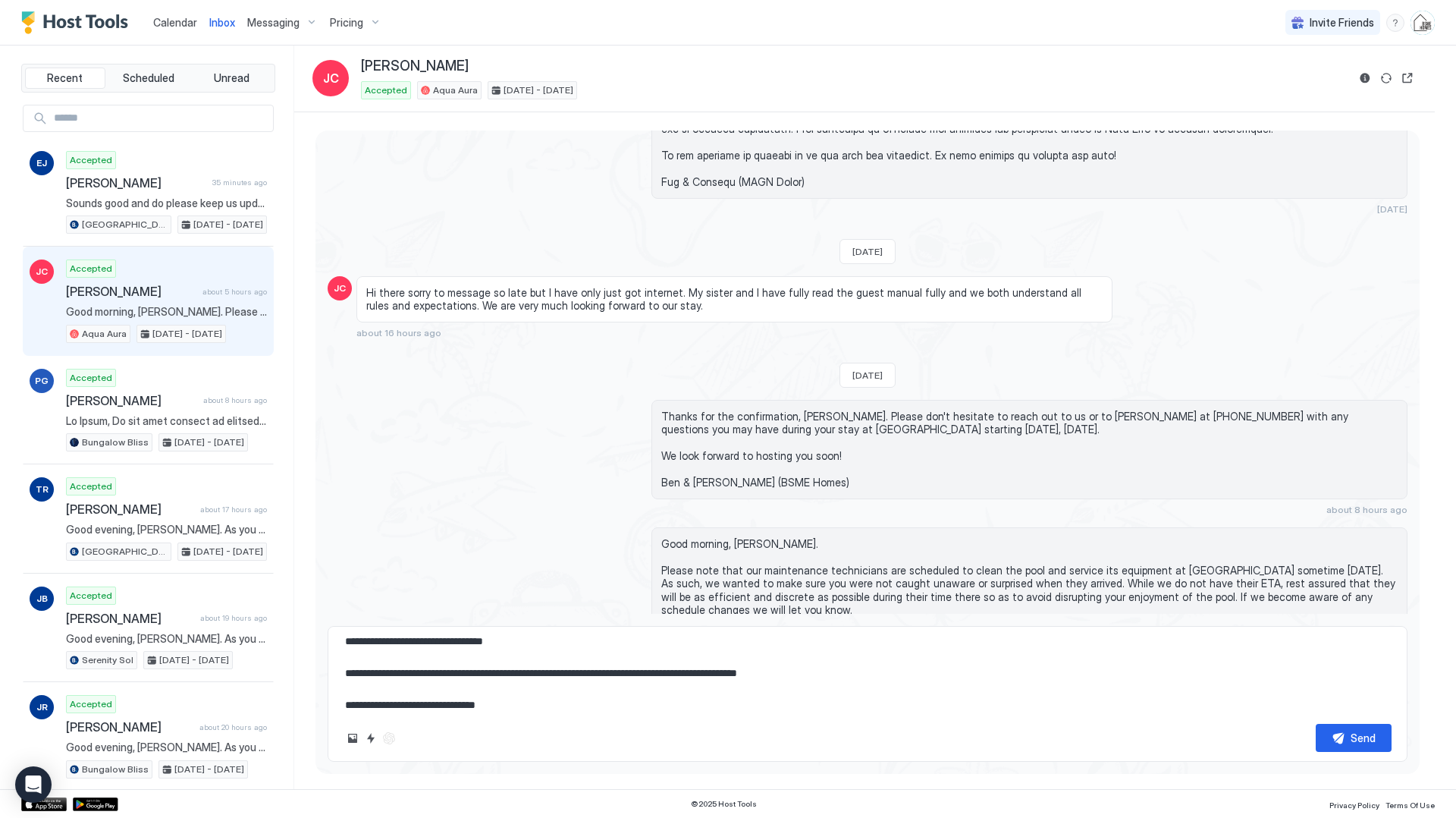
click at [834, 674] on textarea "**********" at bounding box center [867, 673] width 1048 height 76
click at [546, 706] on textarea "**********" at bounding box center [867, 673] width 1048 height 76
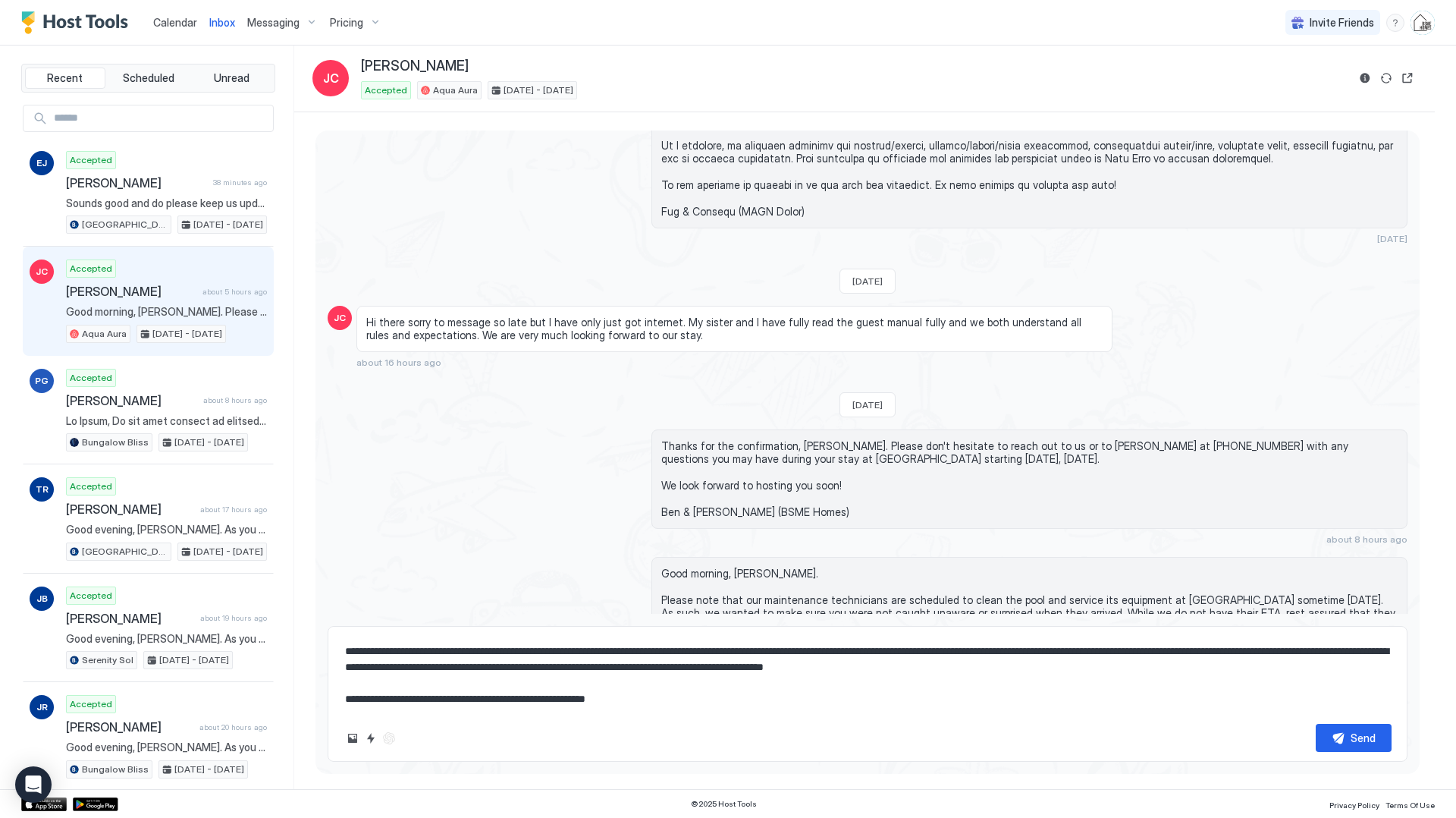
scroll to position [95, 0]
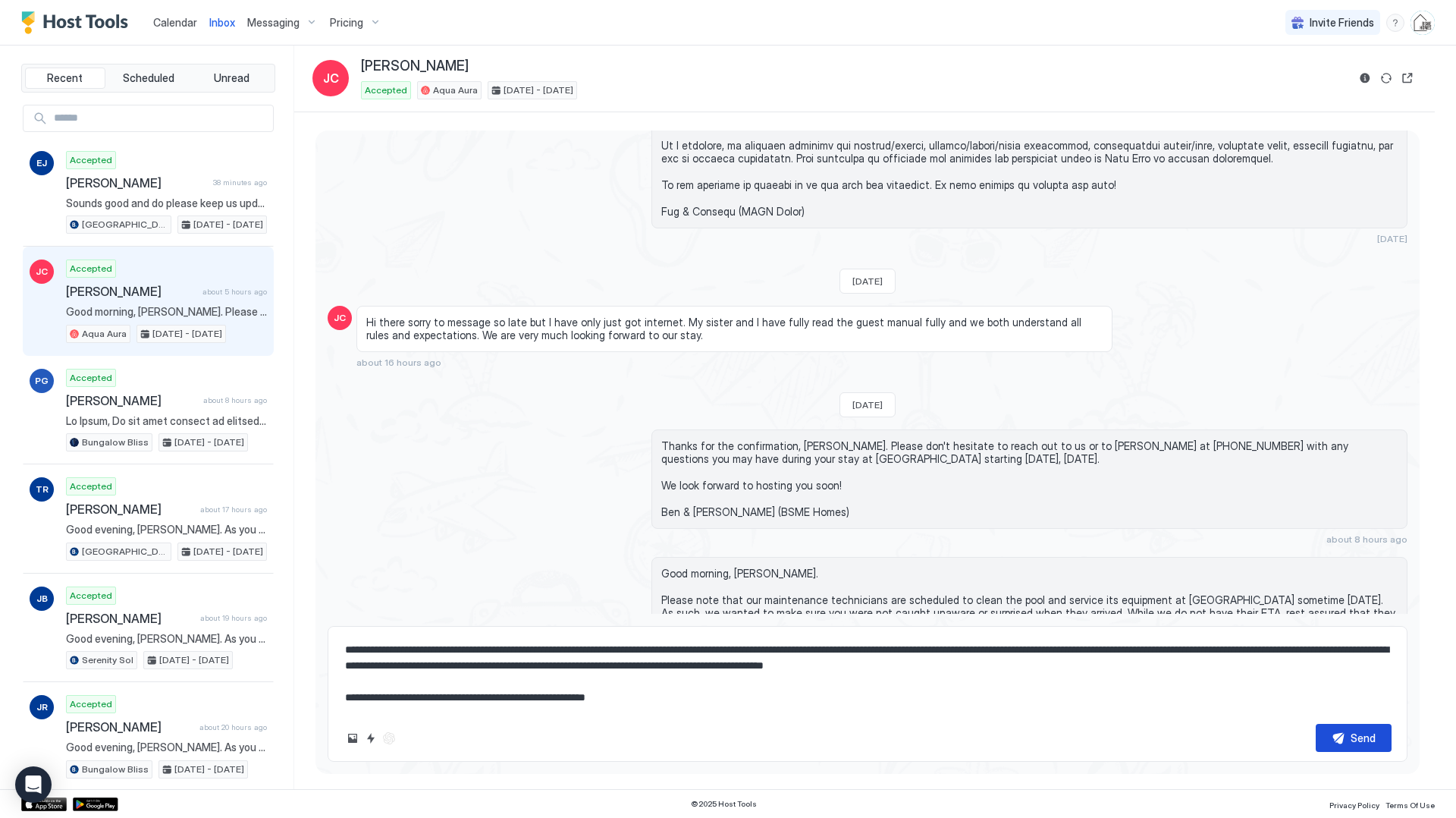
type textarea "**********"
click at [1352, 740] on div "Send" at bounding box center [1362, 738] width 25 height 16
